Goal: Task Accomplishment & Management: Complete application form

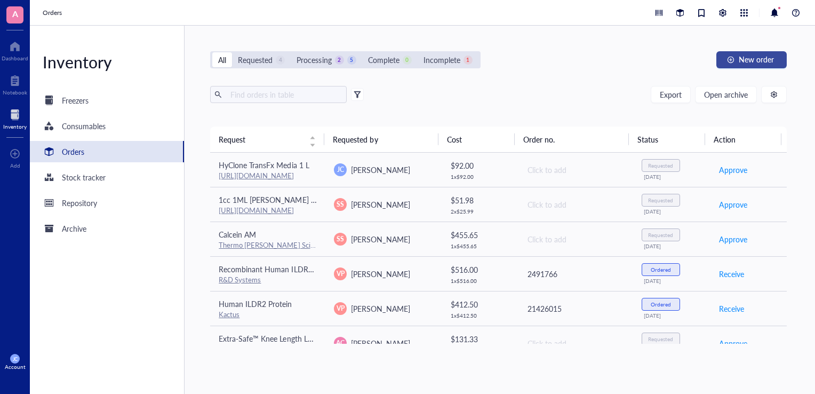
click at [734, 63] on button "New order" at bounding box center [751, 59] width 70 height 17
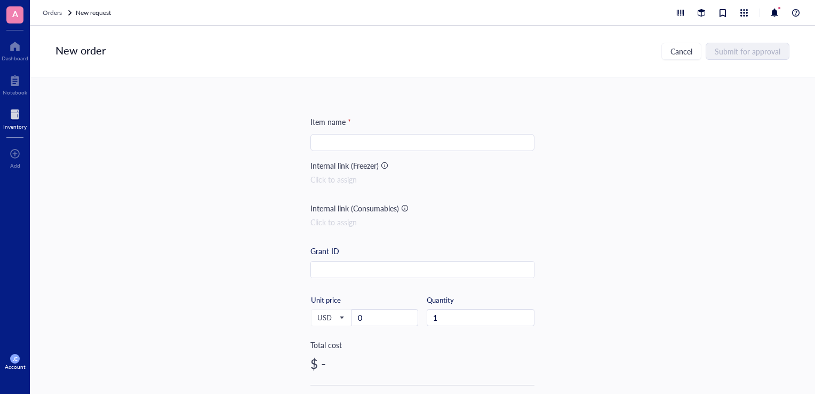
click at [510, 146] on input "search" at bounding box center [422, 142] width 211 height 16
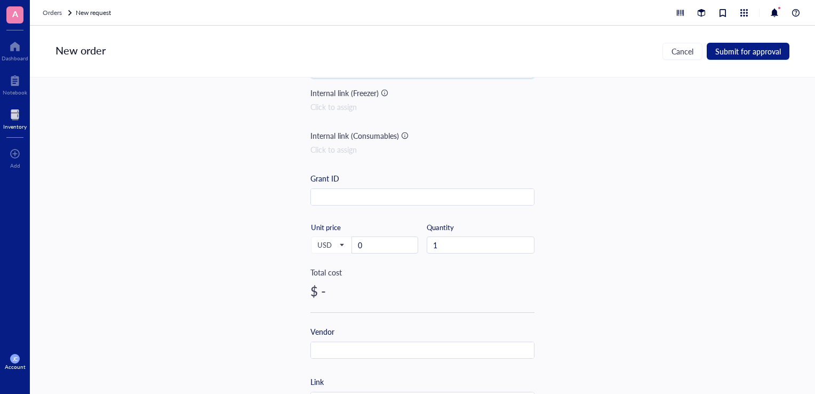
scroll to position [107, 0]
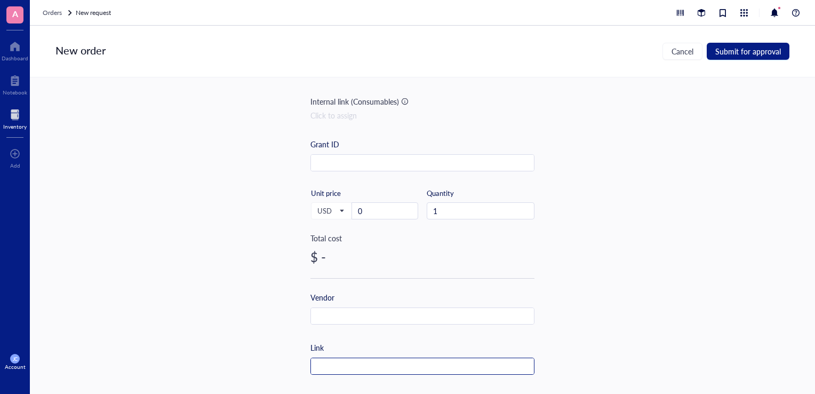
type input "PEI"
click at [378, 361] on input "text" at bounding box center [422, 366] width 223 height 17
paste input "SH30941.02"
type input "SH30941.02"
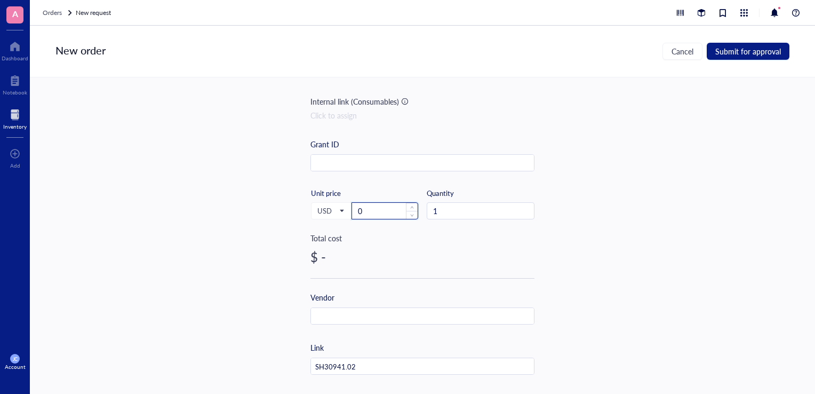
click at [360, 213] on input "0" at bounding box center [385, 211] width 66 height 16
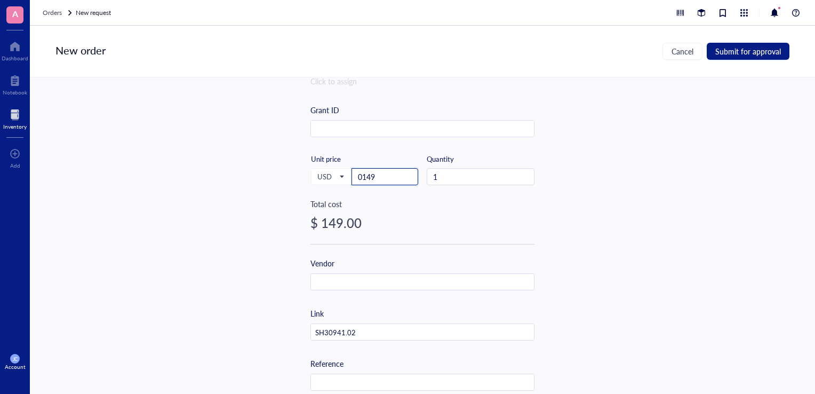
scroll to position [213, 0]
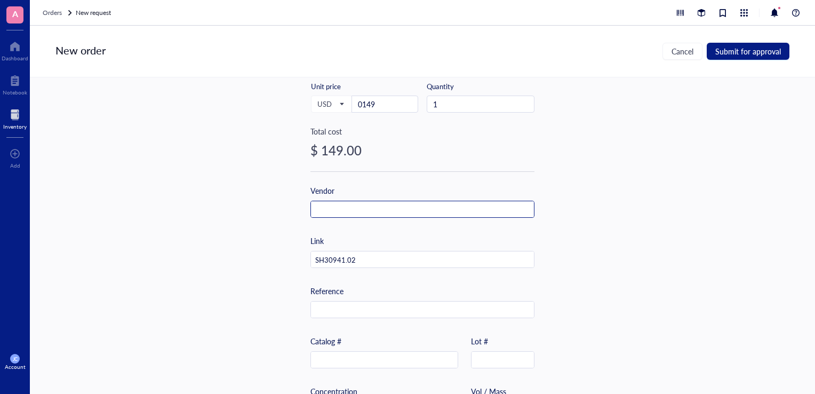
type input "149"
click at [330, 206] on input "text" at bounding box center [422, 209] width 223 height 17
type input "Kyfora Bio"
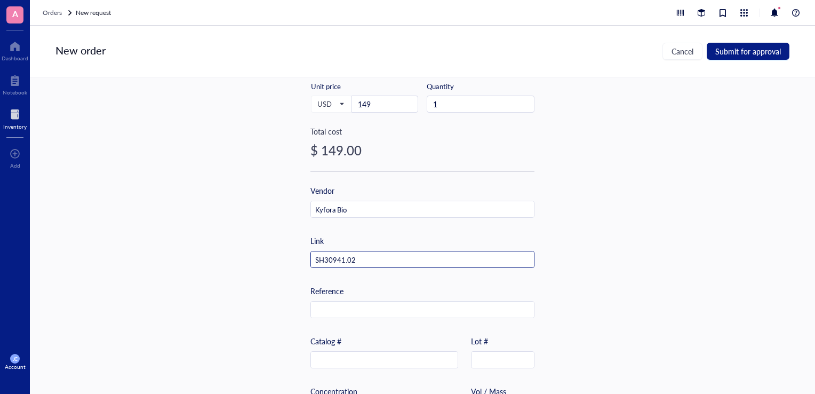
drag, startPoint x: 387, startPoint y: 265, endPoint x: 275, endPoint y: 270, distance: 112.1
click at [275, 270] on div "Item name * PEI Internal link (Freezer) Click to assign Internal link (Consumab…" at bounding box center [422, 235] width 785 height 316
paste input "[URL][DOMAIN_NAME]"
type input "[URL][DOMAIN_NAME]"
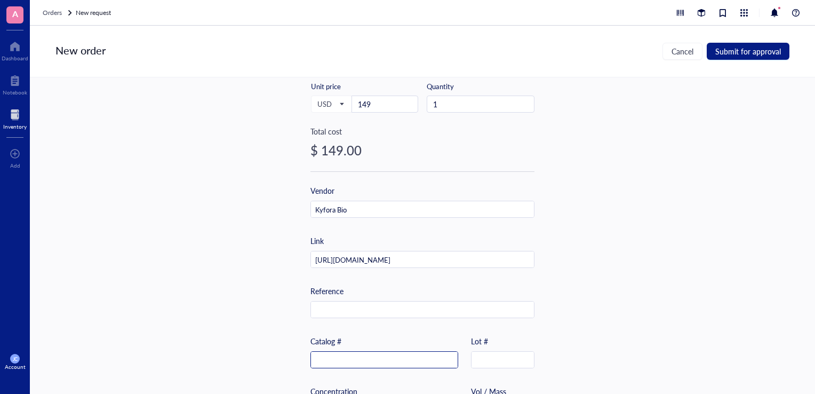
click at [339, 361] on input "text" at bounding box center [384, 359] width 147 height 17
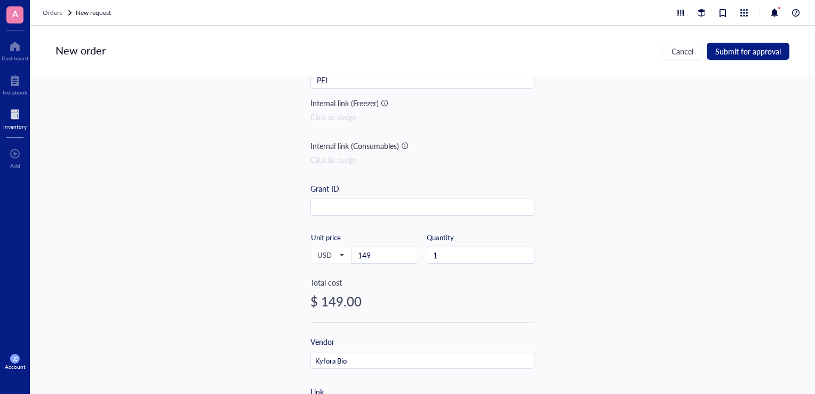
scroll to position [0, 0]
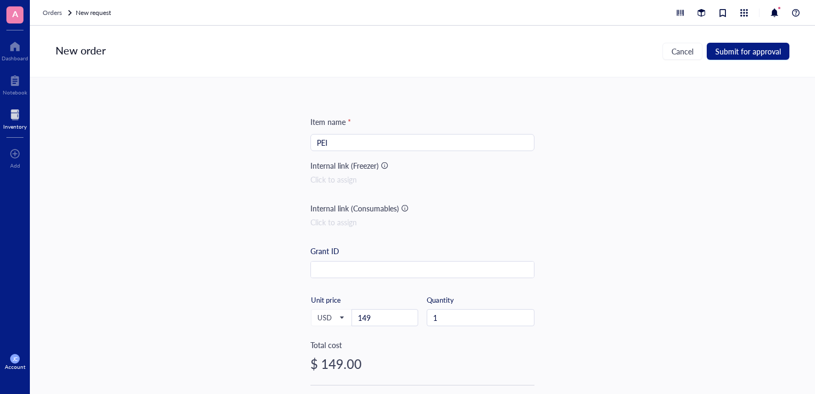
click at [330, 135] on input "PEI" at bounding box center [422, 142] width 211 height 16
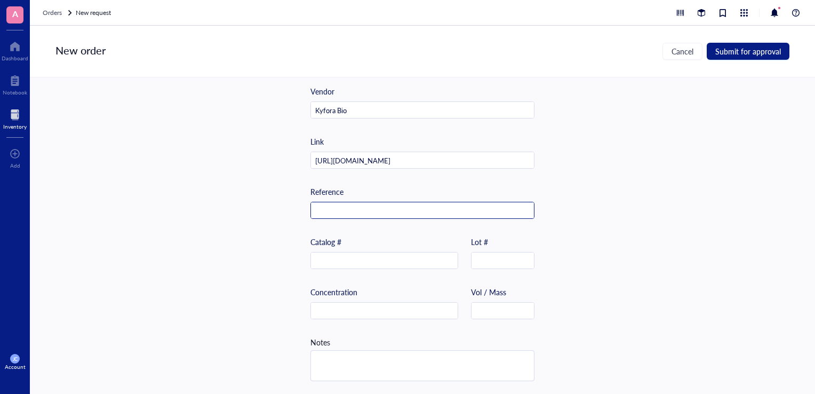
scroll to position [316, 0]
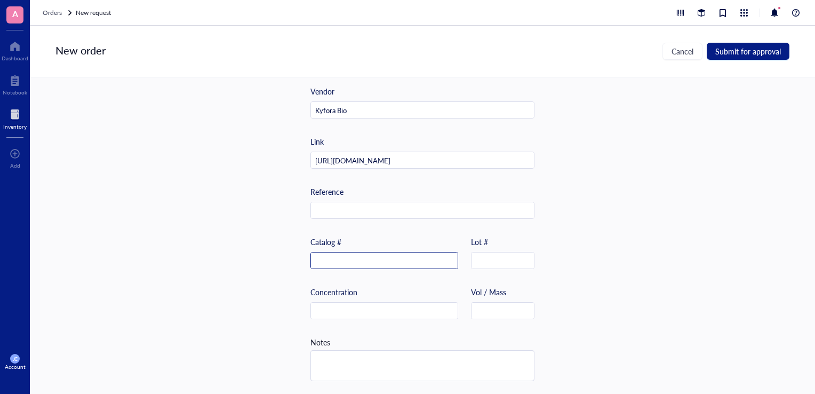
type input "PEI Max"
click at [342, 259] on input "text" at bounding box center [384, 260] width 147 height 17
type input "24765-100"
drag, startPoint x: 649, startPoint y: 284, endPoint x: 690, endPoint y: 167, distance: 123.3
click at [649, 283] on div "Item name * PEI Max Internal link (Freezer) Click to assign Internal link (Cons…" at bounding box center [422, 235] width 785 height 316
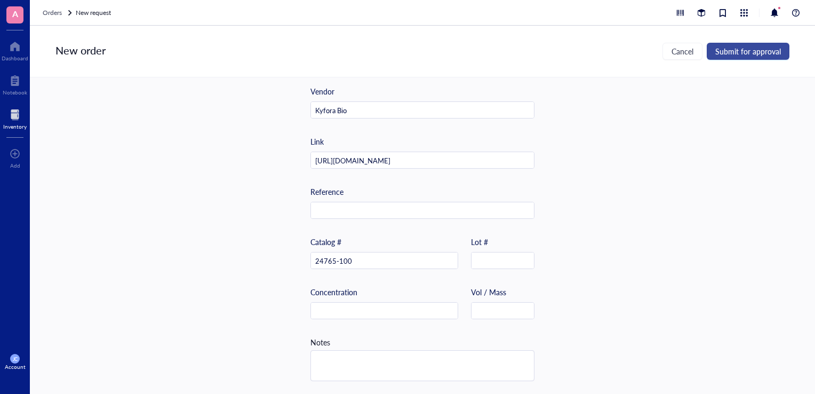
click at [723, 58] on button "Submit for approval" at bounding box center [748, 51] width 83 height 17
